Goal: Check status

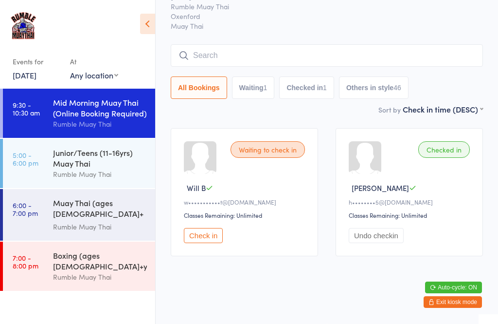
click at [212, 44] on input "search" at bounding box center [327, 55] width 312 height 22
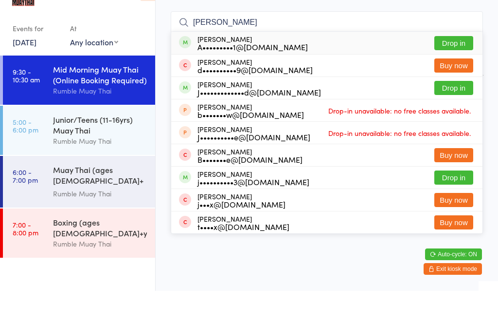
type input "Jasmin"
click at [452, 114] on button "Drop in" at bounding box center [454, 121] width 39 height 14
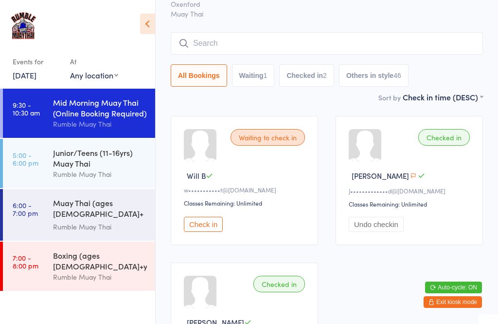
click at [204, 4] on span "Oxenford" at bounding box center [319, 4] width 297 height 10
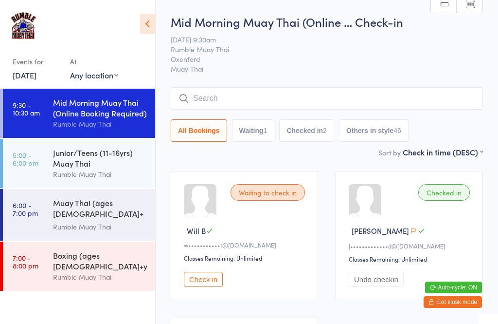
click at [96, 172] on div "Rumble Muay Thai" at bounding box center [100, 173] width 94 height 11
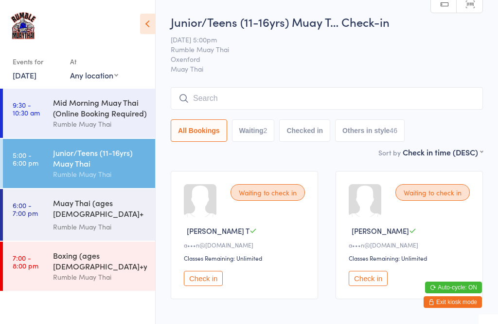
click at [97, 221] on div "Rumble Muay Thai" at bounding box center [100, 226] width 94 height 11
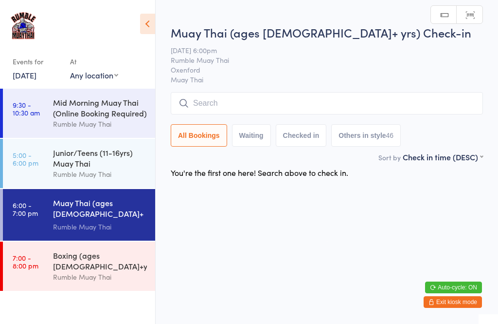
click at [100, 166] on div "Junior/Teens (11-16yrs) Muay Thai" at bounding box center [100, 157] width 94 height 21
